Goal: Transaction & Acquisition: Purchase product/service

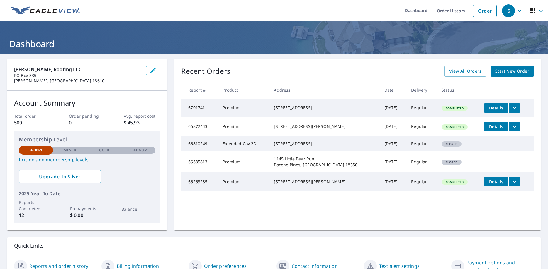
click at [509, 72] on span "Start New Order" at bounding box center [512, 71] width 34 height 7
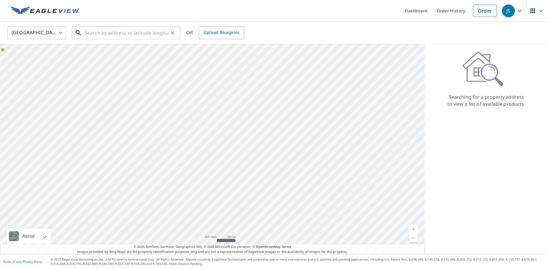
click at [119, 33] on input "text" at bounding box center [127, 33] width 84 height 16
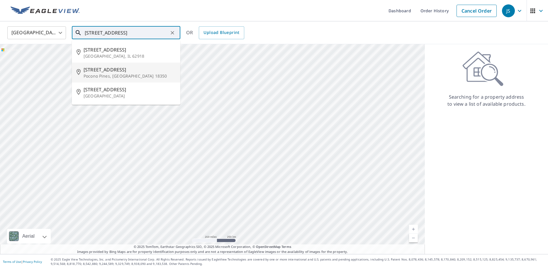
click at [106, 73] on p "Pocono Pines, [GEOGRAPHIC_DATA] 18350" at bounding box center [130, 76] width 92 height 6
type input "[STREET_ADDRESS][PERSON_NAME]"
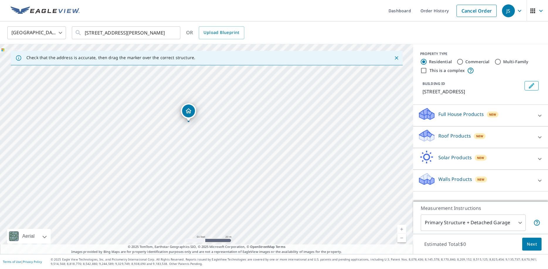
drag, startPoint x: 164, startPoint y: 150, endPoint x: 248, endPoint y: 133, distance: 85.5
click at [248, 133] on div "[STREET_ADDRESS][PERSON_NAME]" at bounding box center [206, 149] width 413 height 210
click at [441, 137] on p "Roof Products" at bounding box center [454, 135] width 33 height 7
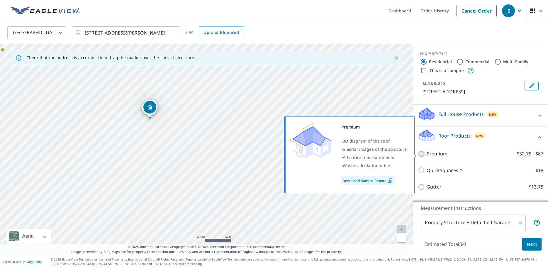
click at [422, 154] on input "Premium $32.75 - $87" at bounding box center [422, 154] width 9 height 7
checkbox input "true"
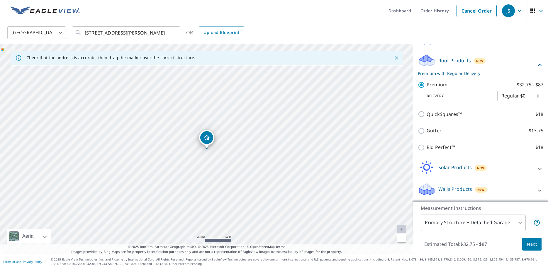
scroll to position [76, 0]
click at [499, 223] on body "JS JS Dashboard Order History Cancel Order JS [GEOGRAPHIC_DATA] [GEOGRAPHIC_DAT…" at bounding box center [274, 134] width 548 height 269
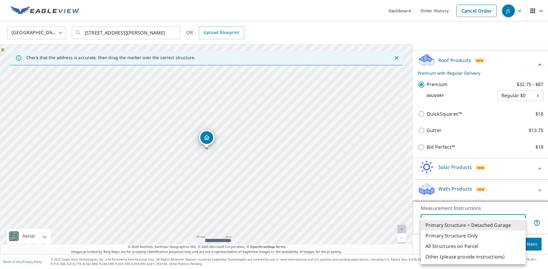
click at [470, 247] on li "All Structures on Parcel" at bounding box center [473, 246] width 105 height 11
type input "3"
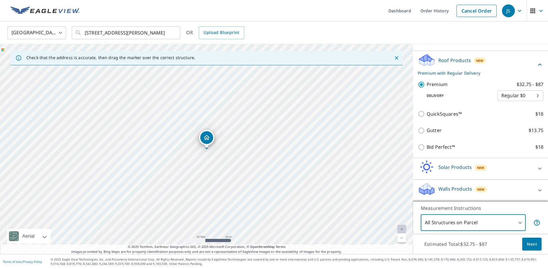
click at [530, 243] on span "Next" at bounding box center [532, 244] width 10 height 7
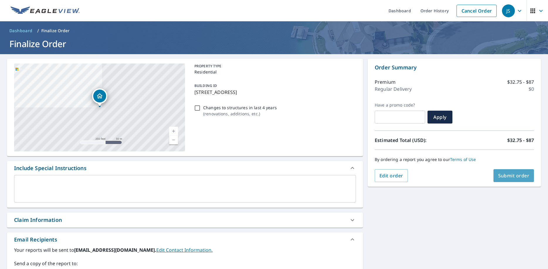
click at [523, 178] on span "Submit order" at bounding box center [513, 176] width 31 height 6
